Goal: Information Seeking & Learning: Learn about a topic

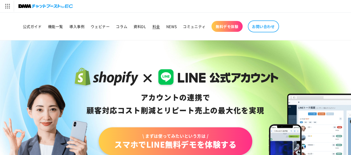
click at [155, 26] on span "料金" at bounding box center [156, 26] width 8 height 5
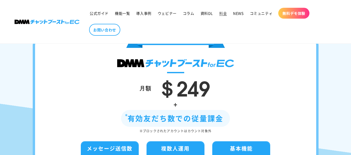
scroll to position [52, 0]
